Goal: Communication & Community: Answer question/provide support

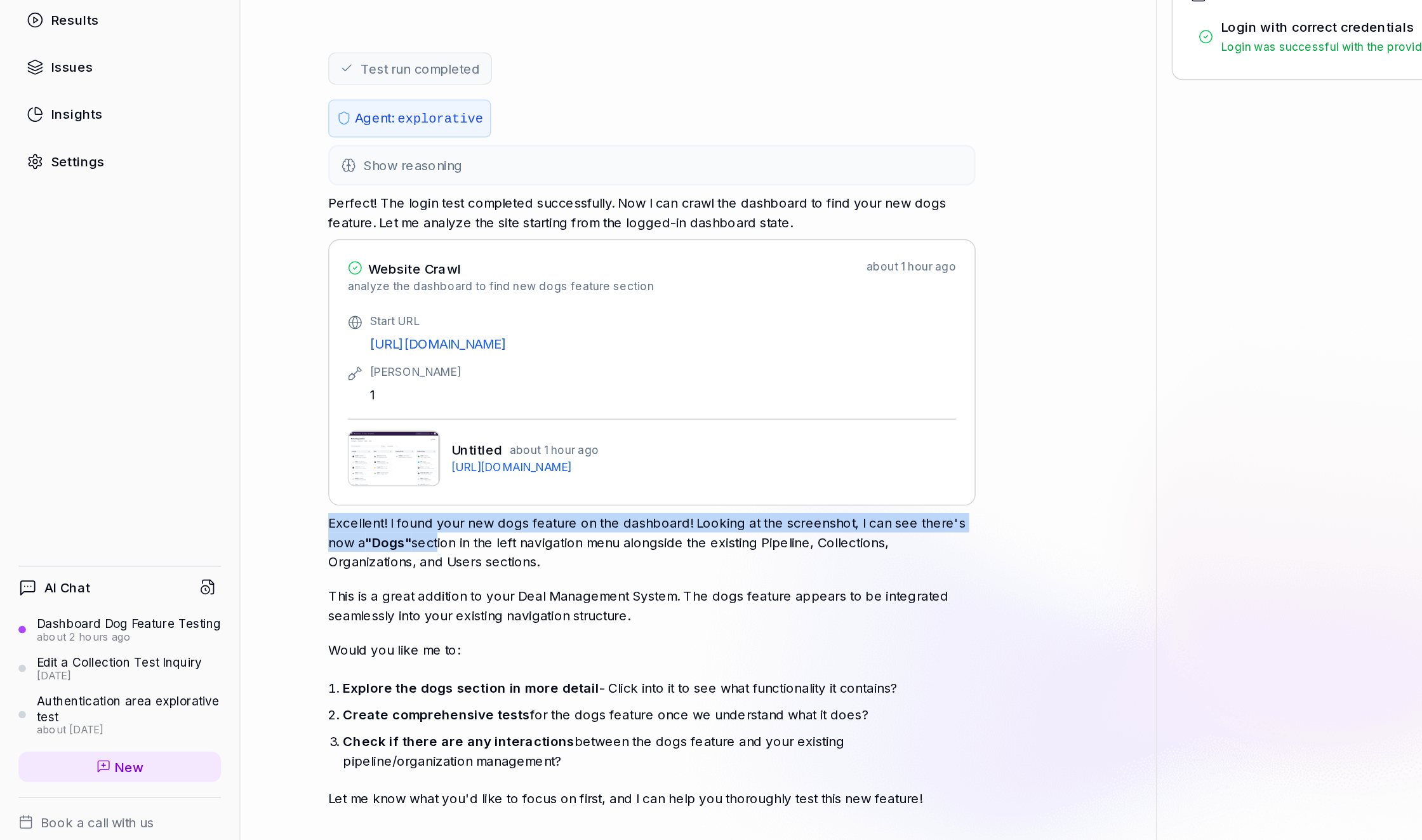
drag, startPoint x: 227, startPoint y: 501, endPoint x: 302, endPoint y: 515, distance: 76.3
click at [302, 515] on p "Excellent! I found your new dogs feature on the dashboard! Looking at the scree…" at bounding box center [447, 521] width 445 height 40
click at [259, 516] on span ""Dogs"" at bounding box center [266, 521] width 32 height 11
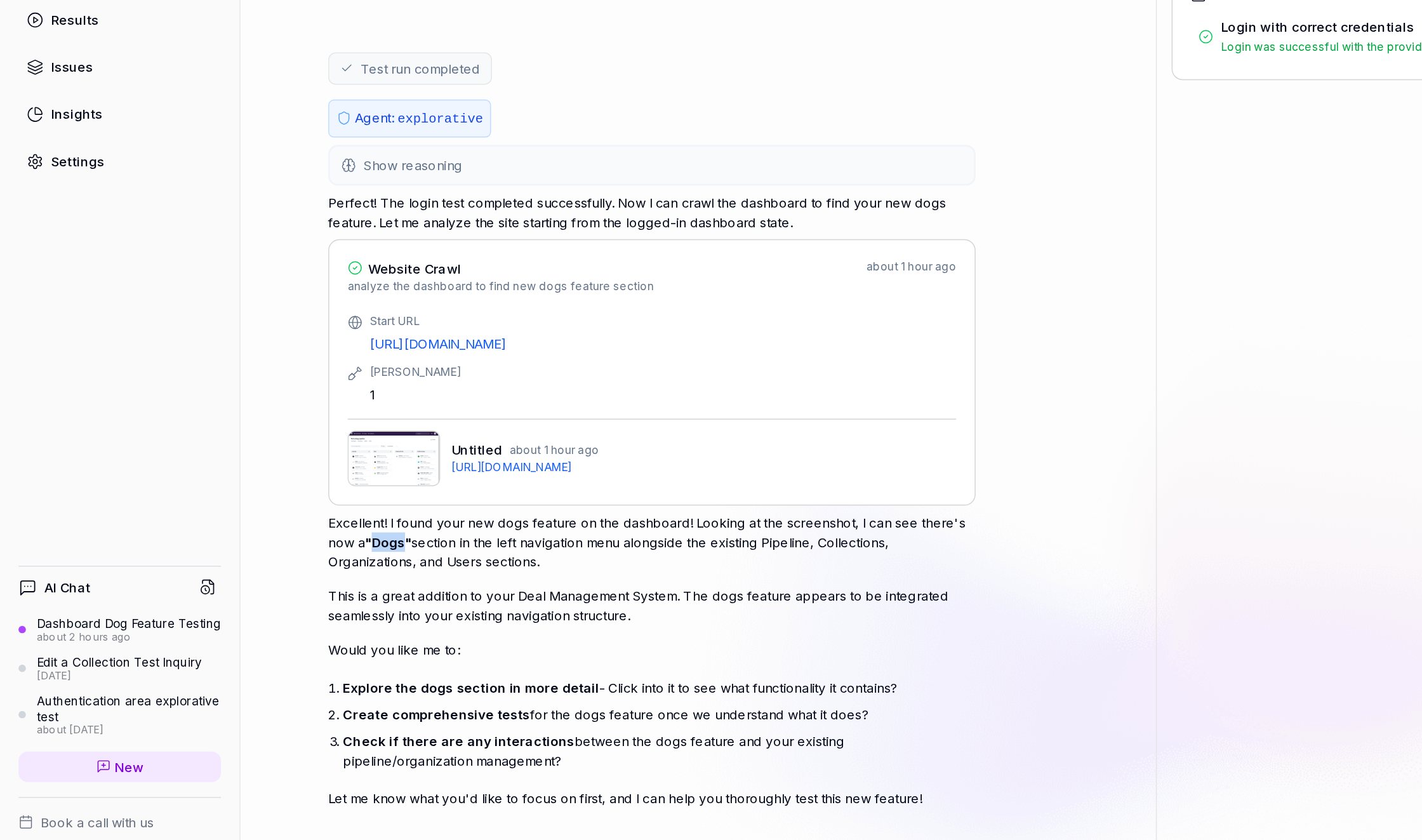
click at [259, 516] on span ""Dogs"" at bounding box center [266, 521] width 32 height 11
drag, startPoint x: 373, startPoint y: 531, endPoint x: 217, endPoint y: 502, distance: 158.7
click at [217, 501] on div "I have a new feature on my site on the dashboard about dogs that i want to test…" at bounding box center [480, 393] width 629 height 694
click at [325, 523] on p "Excellent! I found your new dogs feature on the dashboard! Looking at the scree…" at bounding box center [447, 521] width 445 height 40
click at [261, 516] on span ""Dogs"" at bounding box center [266, 521] width 32 height 11
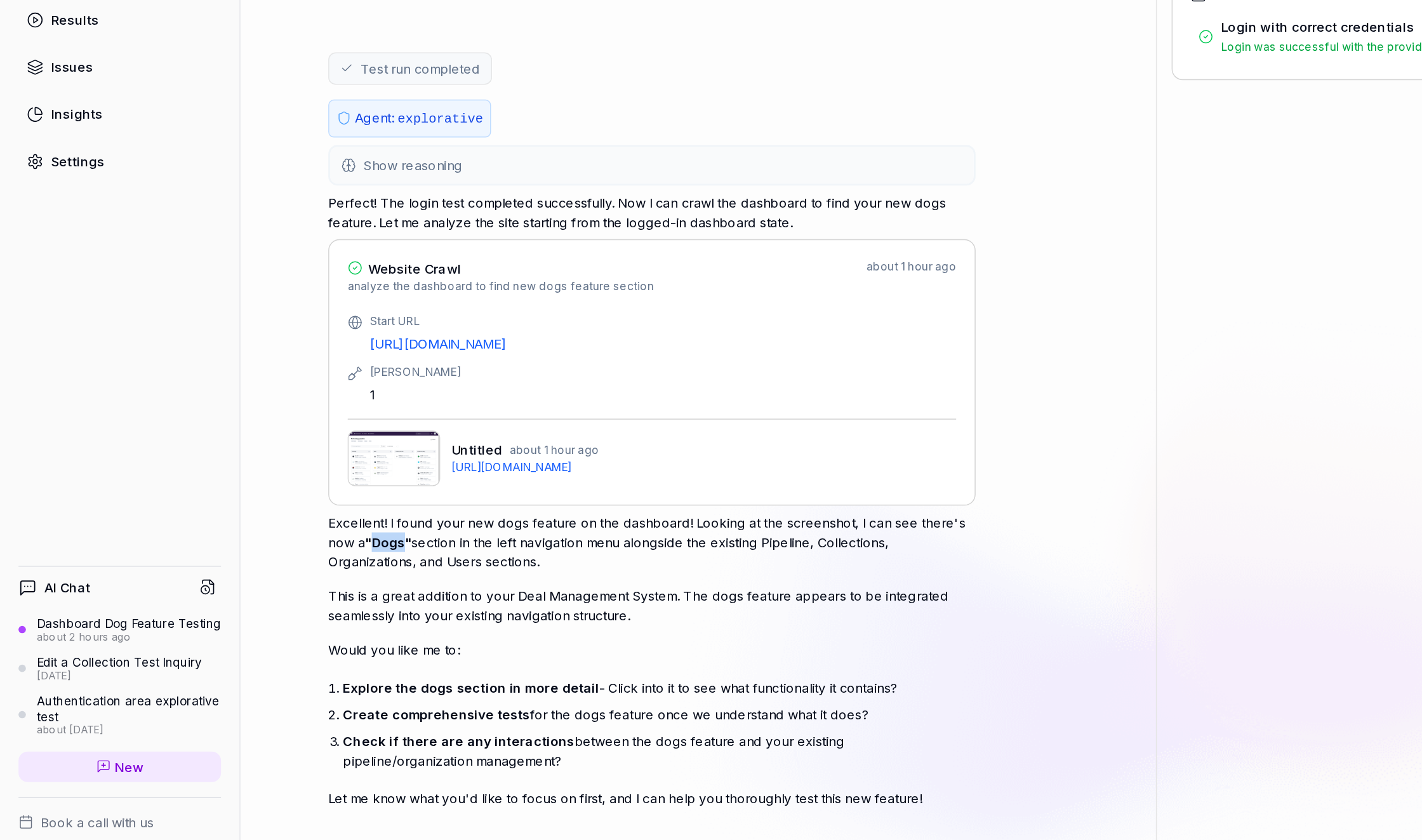
click at [261, 516] on span ""Dogs"" at bounding box center [266, 521] width 32 height 11
click at [266, 516] on span ""Dogs"" at bounding box center [266, 521] width 32 height 11
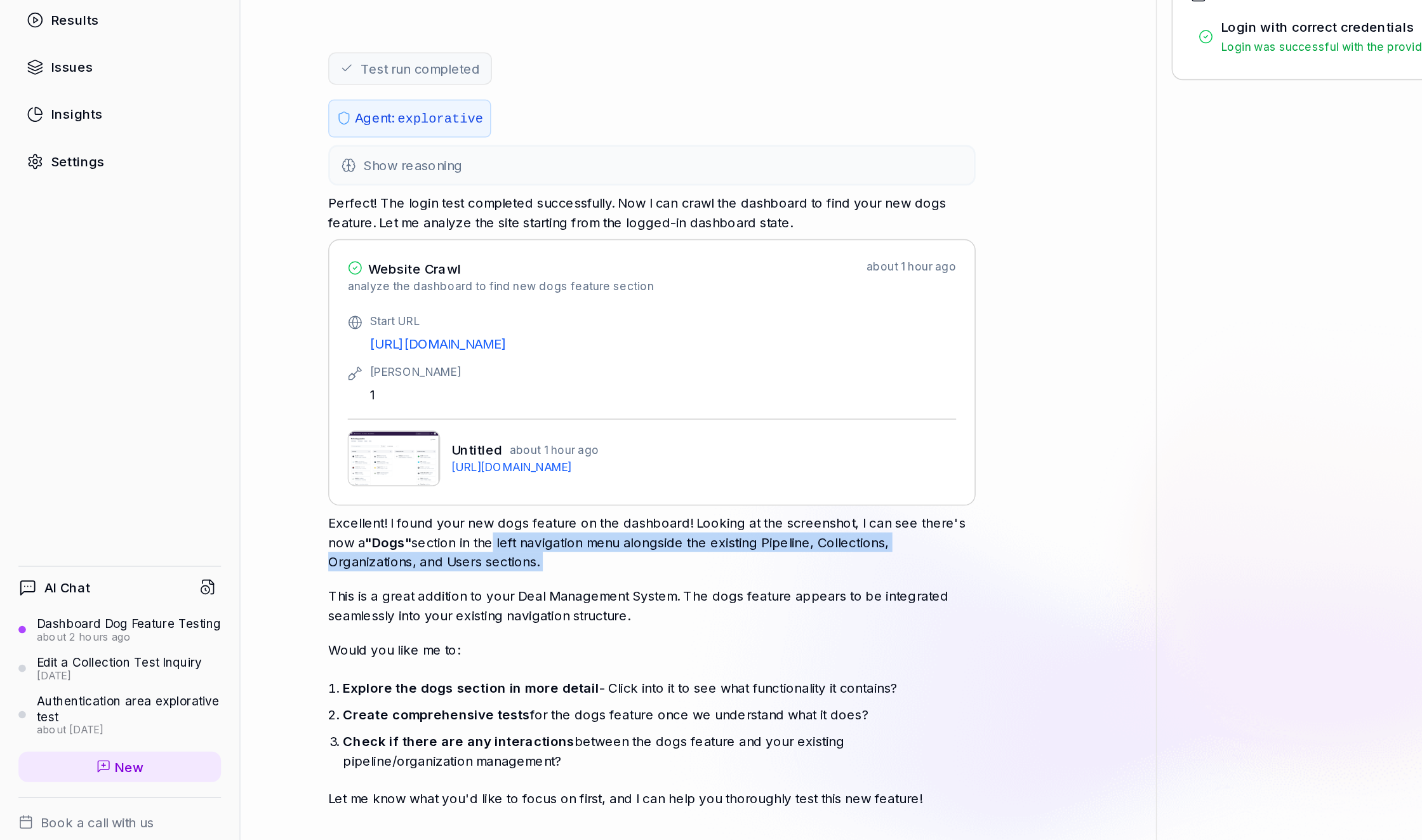
drag, startPoint x: 340, startPoint y: 513, endPoint x: 350, endPoint y: 539, distance: 27.9
click at [350, 539] on div "Excellent! I found your new dogs feature on the dashboard! Looking at the scree…" at bounding box center [447, 603] width 445 height 202
click at [290, 470] on img at bounding box center [271, 464] width 63 height 38
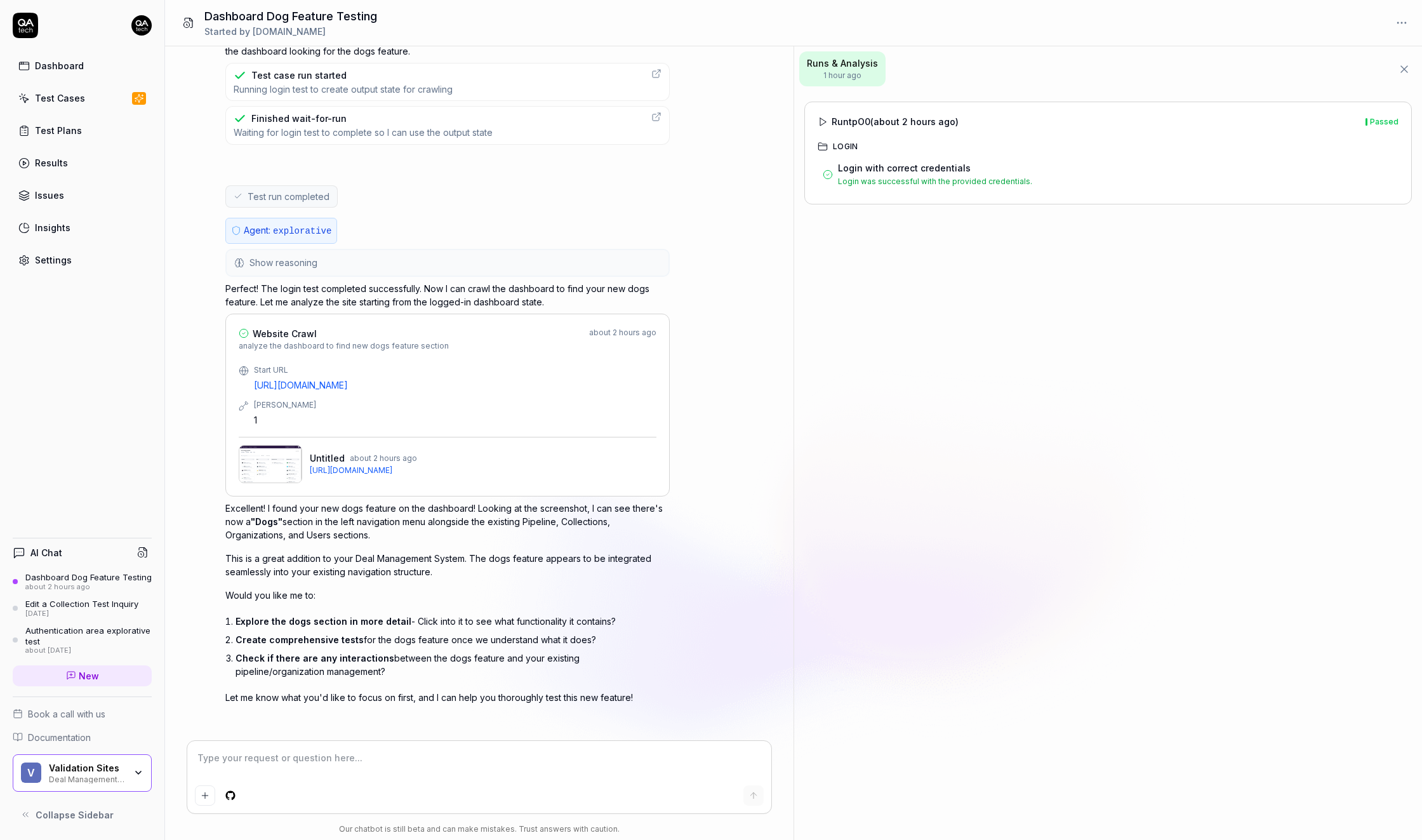
click at [319, 502] on p "Excellent! I found your new dogs feature on the dashboard! Looking at the scree…" at bounding box center [447, 521] width 445 height 40
click at [264, 516] on span ""Dogs"" at bounding box center [266, 521] width 32 height 11
click at [428, 532] on p "Excellent! I found your new dogs feature on the dashboard! Looking at the scree…" at bounding box center [447, 521] width 445 height 40
drag, startPoint x: 391, startPoint y: 528, endPoint x: 266, endPoint y: 497, distance: 128.8
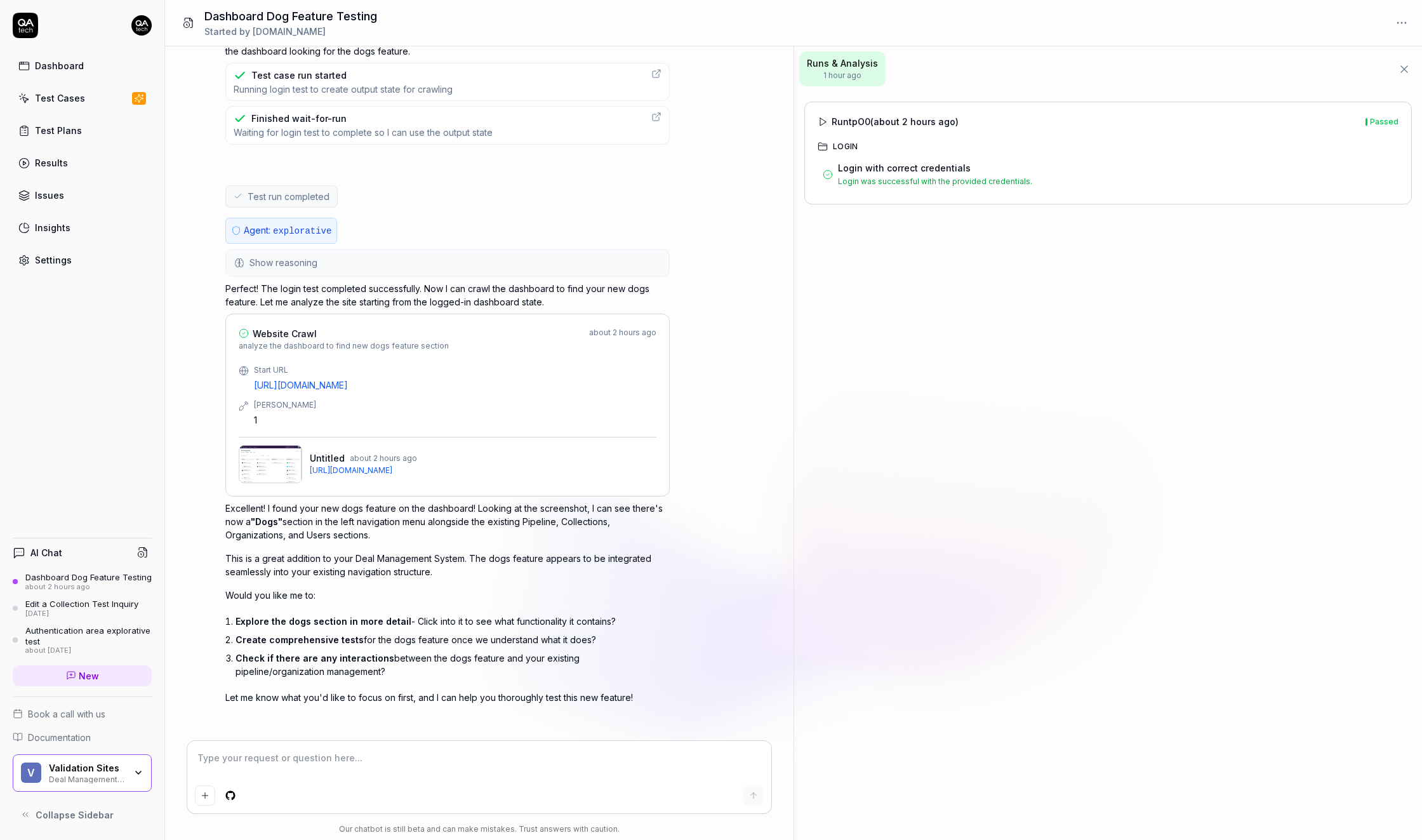
click at [266, 502] on p "Excellent! I found your new dogs feature on the dashboard! Looking at the scree…" at bounding box center [447, 521] width 445 height 40
click at [286, 516] on p "Excellent! I found your new dogs feature on the dashboard! Looking at the scree…" at bounding box center [447, 521] width 445 height 40
click at [328, 516] on p "Excellent! I found your new dogs feature on the dashboard! Looking at the scree…" at bounding box center [447, 521] width 445 height 40
click at [416, 515] on p "Excellent! I found your new dogs feature on the dashboard! Looking at the scree…" at bounding box center [447, 521] width 445 height 40
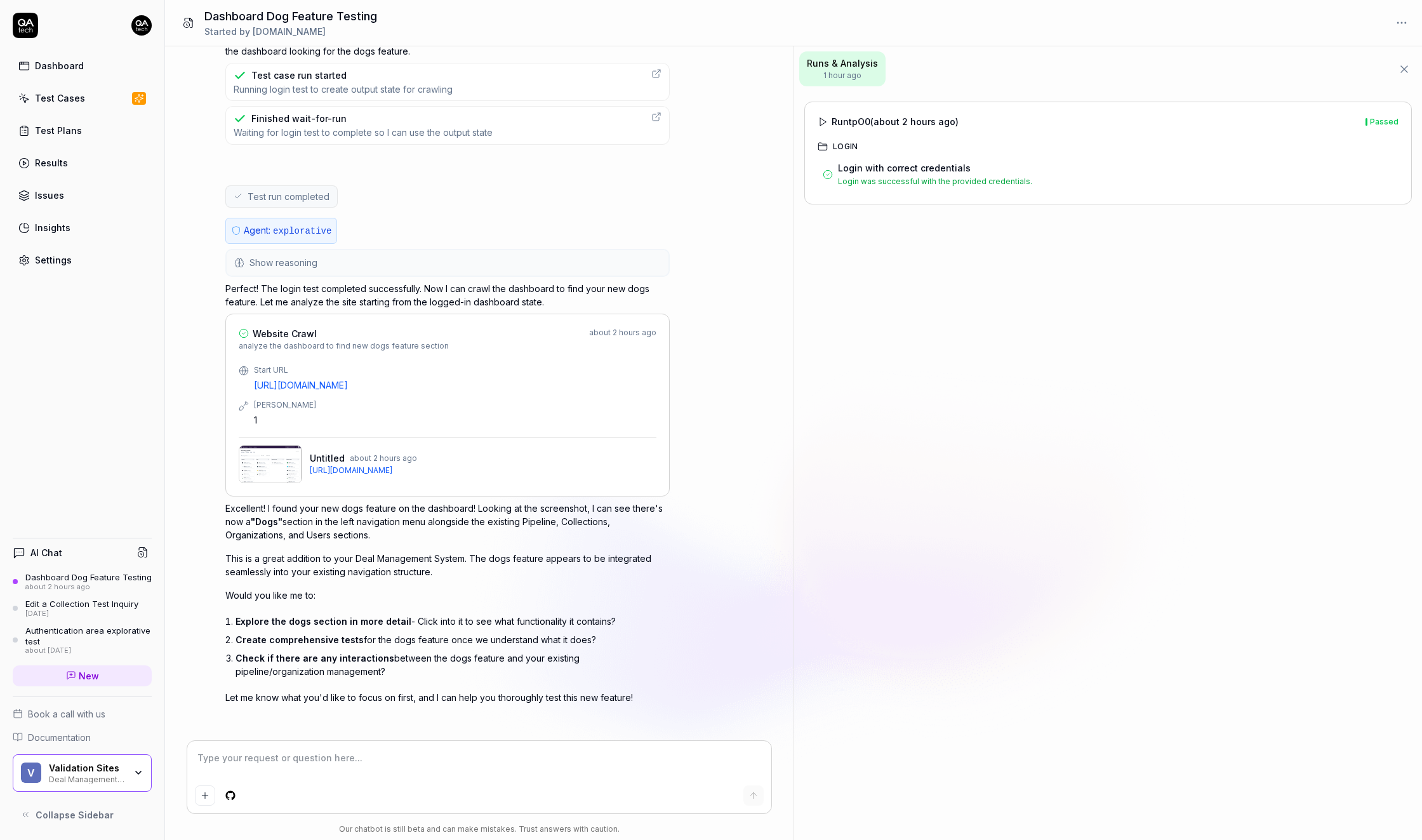
click at [272, 457] on img at bounding box center [271, 464] width 63 height 38
type textarea "*"
